Goal: Navigation & Orientation: Find specific page/section

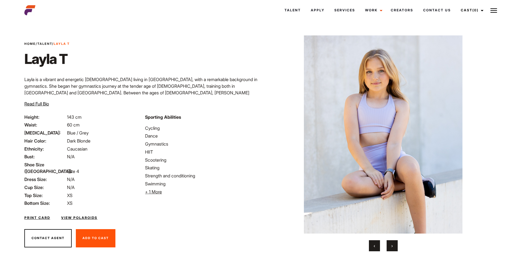
click at [390, 248] on button "›" at bounding box center [391, 245] width 11 height 11
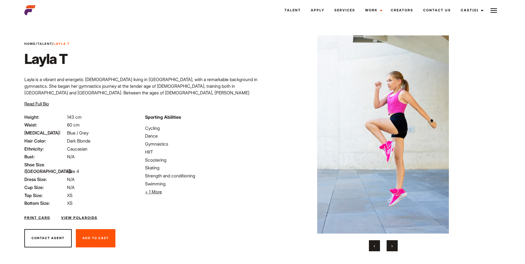
click at [390, 248] on button "›" at bounding box center [391, 245] width 11 height 11
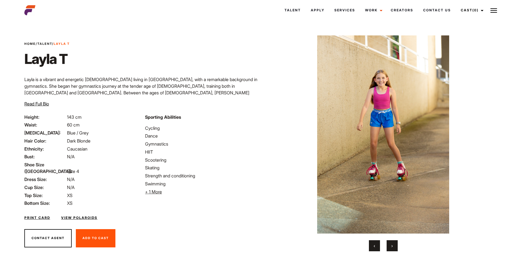
click at [390, 248] on button "›" at bounding box center [391, 245] width 11 height 11
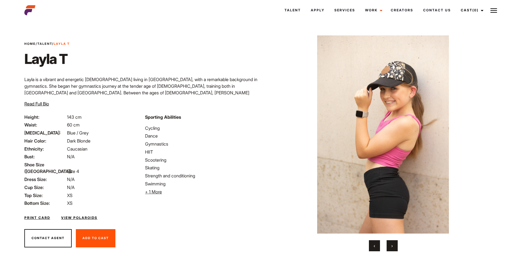
click at [390, 248] on button "›" at bounding box center [391, 245] width 11 height 11
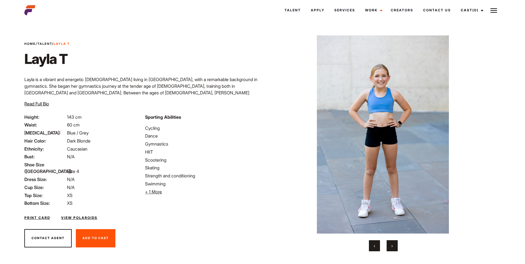
click at [390, 248] on button "›" at bounding box center [391, 245] width 11 height 11
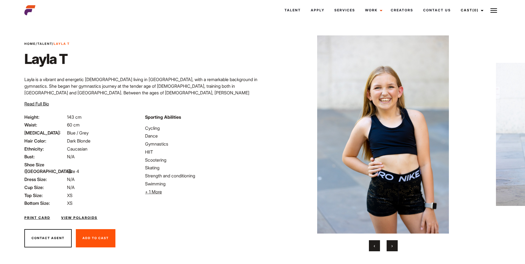
click at [390, 248] on button "›" at bounding box center [391, 245] width 11 height 11
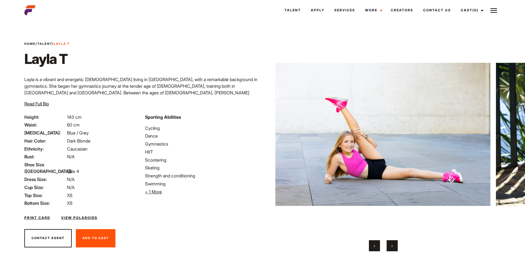
click at [390, 248] on button "›" at bounding box center [391, 245] width 11 height 11
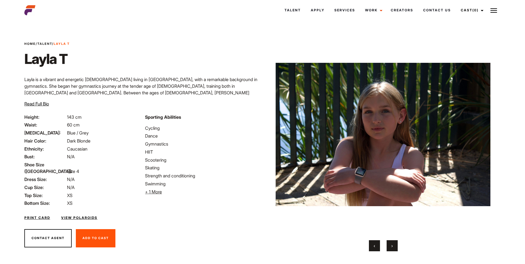
click at [390, 248] on button "›" at bounding box center [391, 245] width 11 height 11
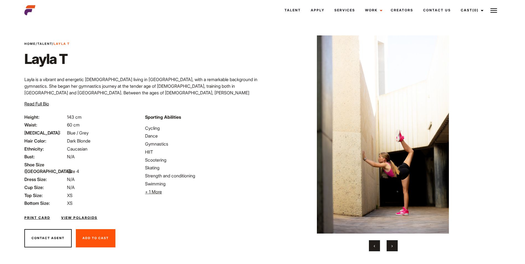
click at [390, 248] on button "›" at bounding box center [391, 245] width 11 height 11
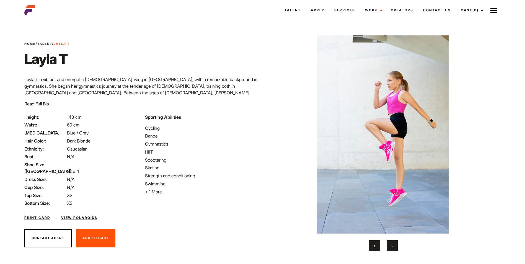
click at [390, 248] on button "›" at bounding box center [391, 245] width 11 height 11
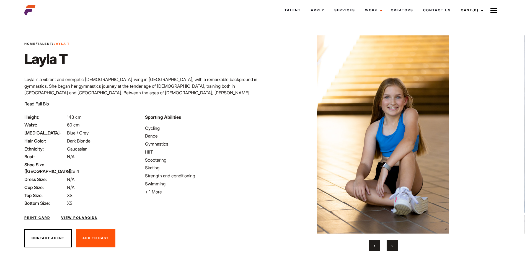
click at [390, 248] on button "›" at bounding box center [391, 245] width 11 height 11
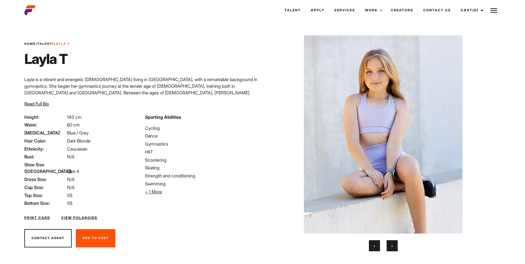
click at [390, 248] on button "›" at bounding box center [391, 245] width 11 height 11
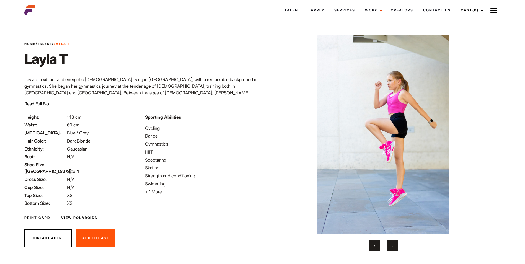
click at [390, 248] on button "›" at bounding box center [391, 245] width 11 height 11
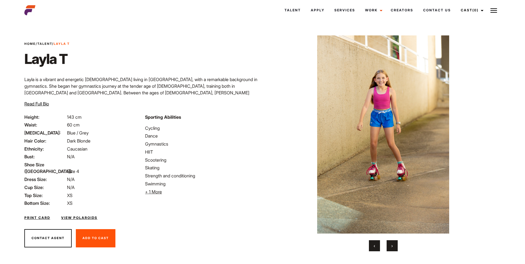
click at [390, 248] on button "›" at bounding box center [391, 245] width 11 height 11
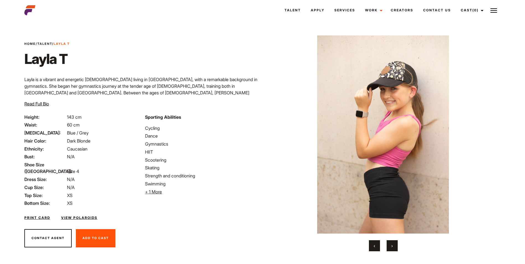
click at [390, 248] on button "›" at bounding box center [391, 245] width 11 height 11
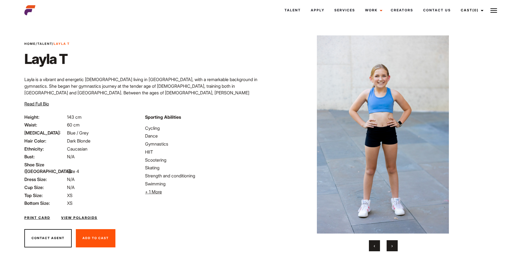
click at [390, 248] on button "›" at bounding box center [391, 245] width 11 height 11
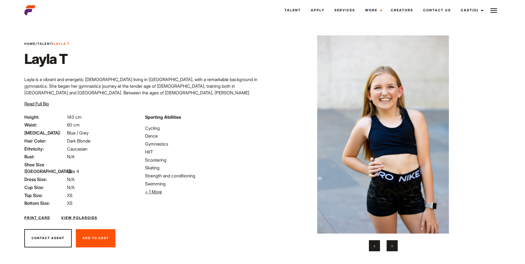
click at [390, 248] on button "›" at bounding box center [391, 245] width 11 height 11
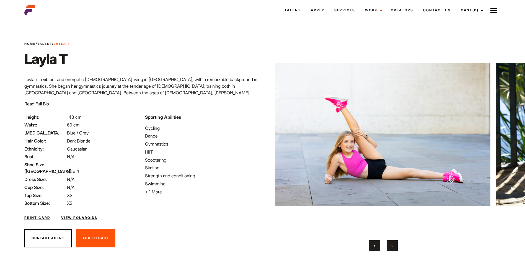
click at [390, 248] on button "›" at bounding box center [391, 245] width 11 height 11
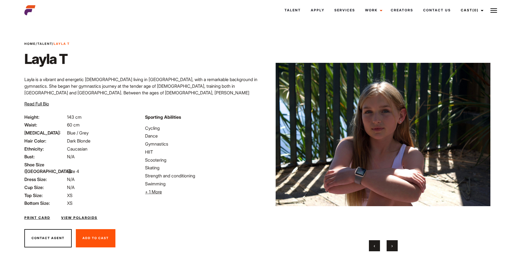
click at [390, 248] on button "›" at bounding box center [391, 245] width 11 height 11
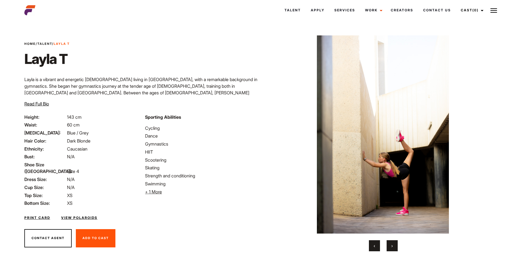
click at [46, 44] on link "Talent" at bounding box center [44, 44] width 15 height 4
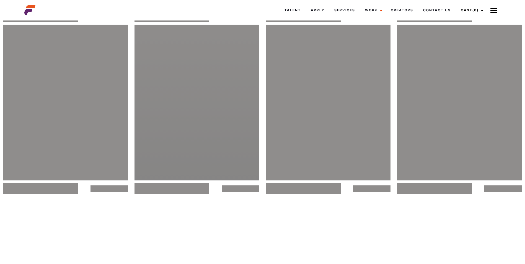
scroll to position [781, 0]
